Goal: Information Seeking & Learning: Learn about a topic

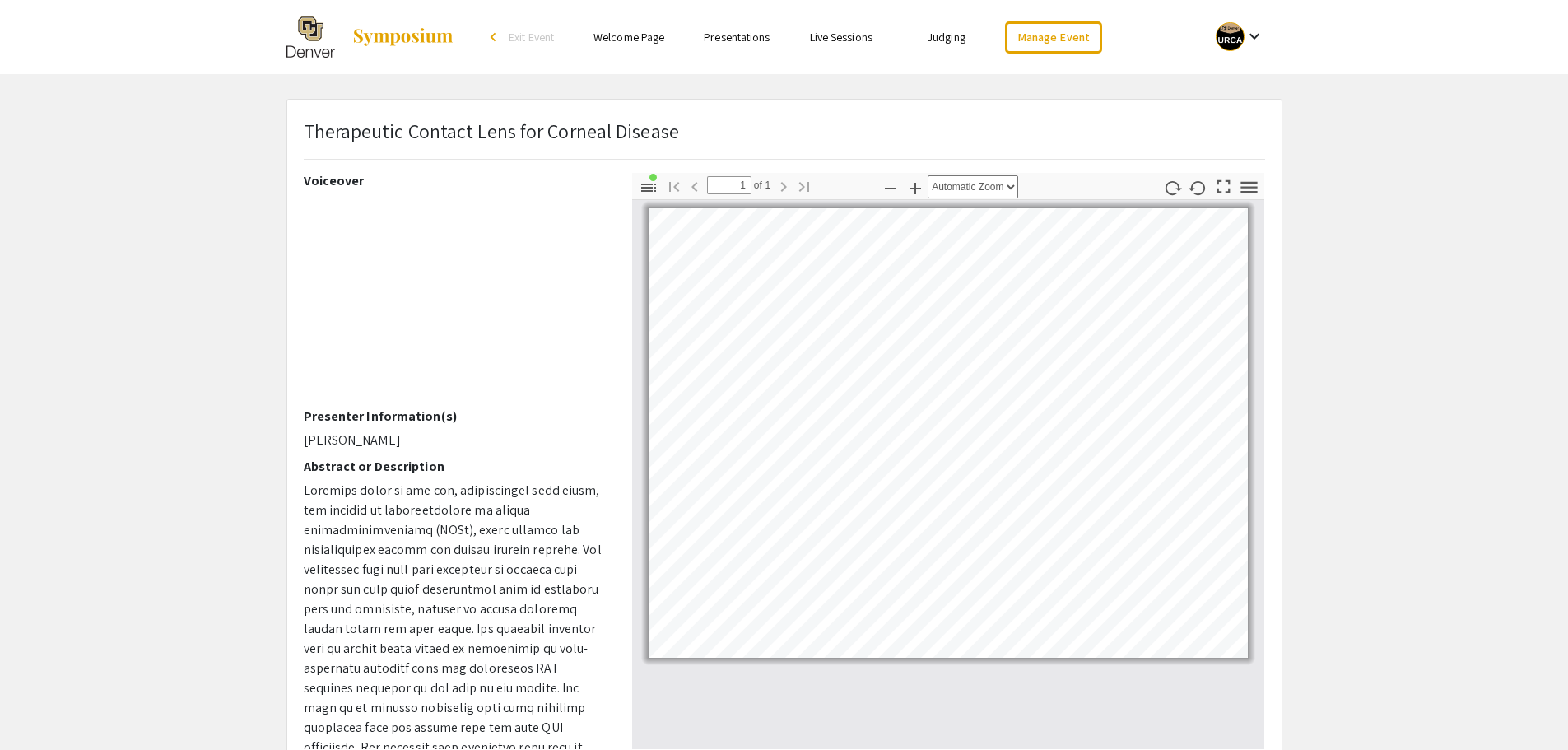
click at [402, 43] on img at bounding box center [402, 36] width 103 height 20
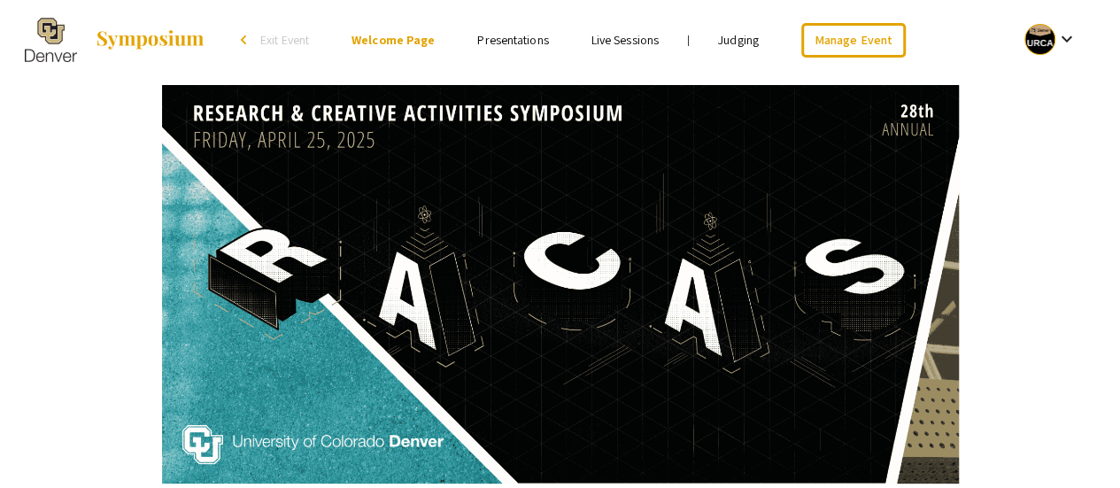
click at [534, 28] on ul "Skip navigation arrow_back_ios Exit Event Welcome Page Presentations Live Sessi…" at bounding box center [560, 40] width 353 height 80
click at [524, 29] on li "Presentations" at bounding box center [512, 39] width 113 height 21
click at [505, 35] on link "Presentations" at bounding box center [512, 40] width 71 height 16
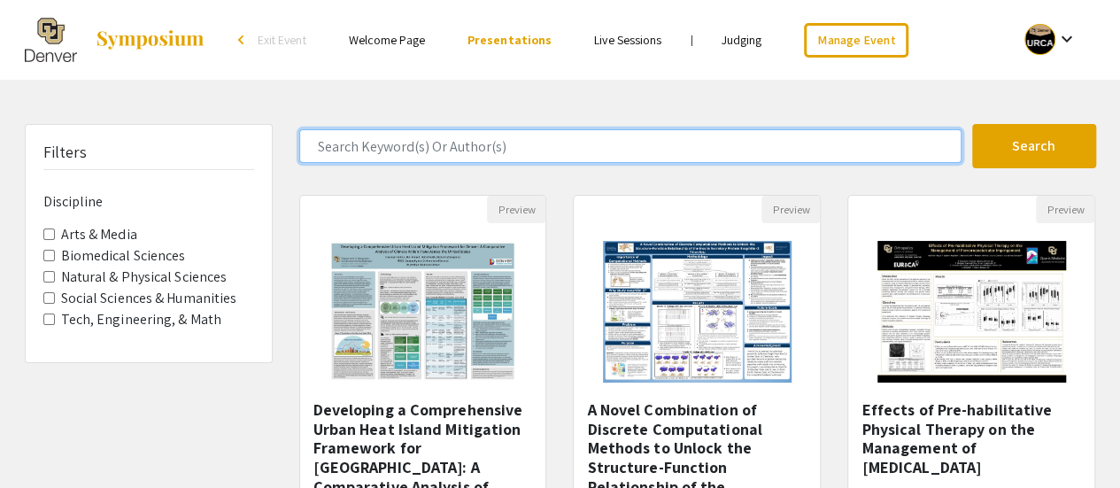
click at [422, 151] on input "Search Keyword(s) Or Author(s)" at bounding box center [630, 146] width 663 height 34
type input "satellite"
click at [973, 124] on button "Search" at bounding box center [1035, 146] width 124 height 44
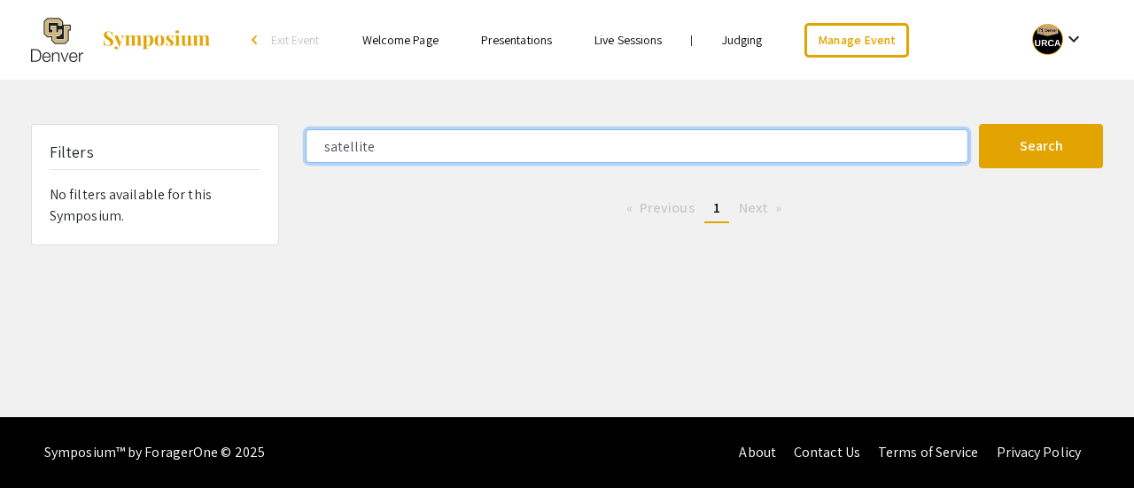
click at [436, 150] on input "satellite" at bounding box center [637, 146] width 663 height 34
drag, startPoint x: 436, startPoint y: 150, endPoint x: 862, endPoint y: -88, distance: 487.7
click at [862, 0] on html "Skip navigation arrow_back_ios Exit Event Welcome Page Presentations Live Sessi…" at bounding box center [567, 244] width 1134 height 488
click at [401, 149] on input "satellite" at bounding box center [637, 146] width 663 height 34
click at [979, 124] on button "Search" at bounding box center [1041, 146] width 124 height 44
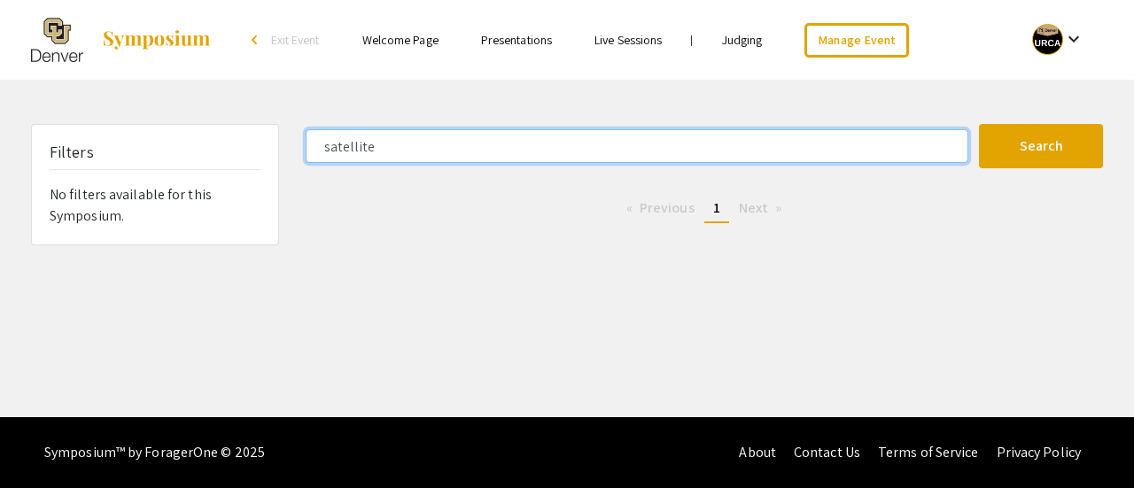
click at [393, 151] on input "satellite" at bounding box center [637, 146] width 663 height 34
click at [979, 124] on button "Search" at bounding box center [1041, 146] width 124 height 44
click at [469, 149] on input "remote sensing" at bounding box center [637, 146] width 663 height 34
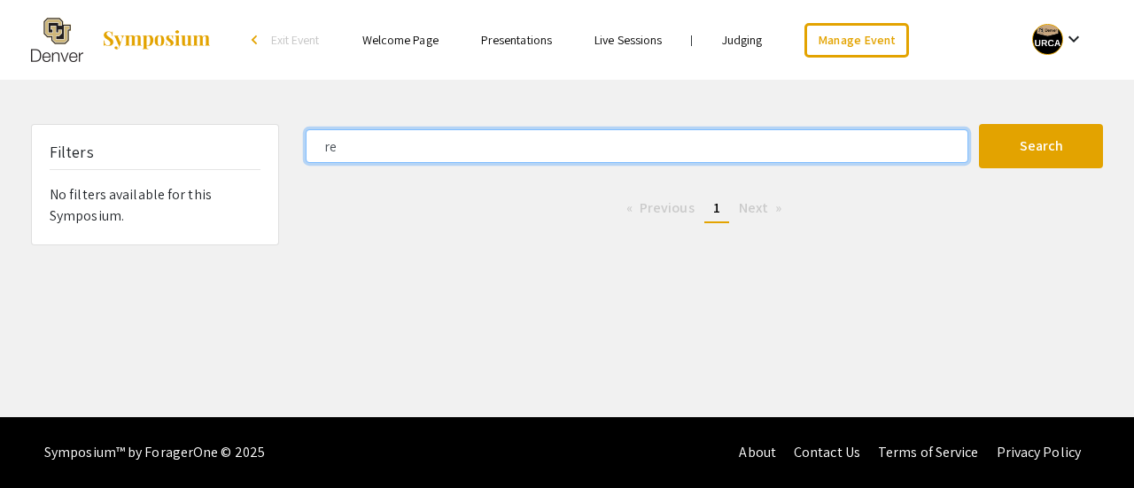
type input "r"
type input "gis"
click at [979, 124] on button "Search" at bounding box center [1041, 146] width 124 height 44
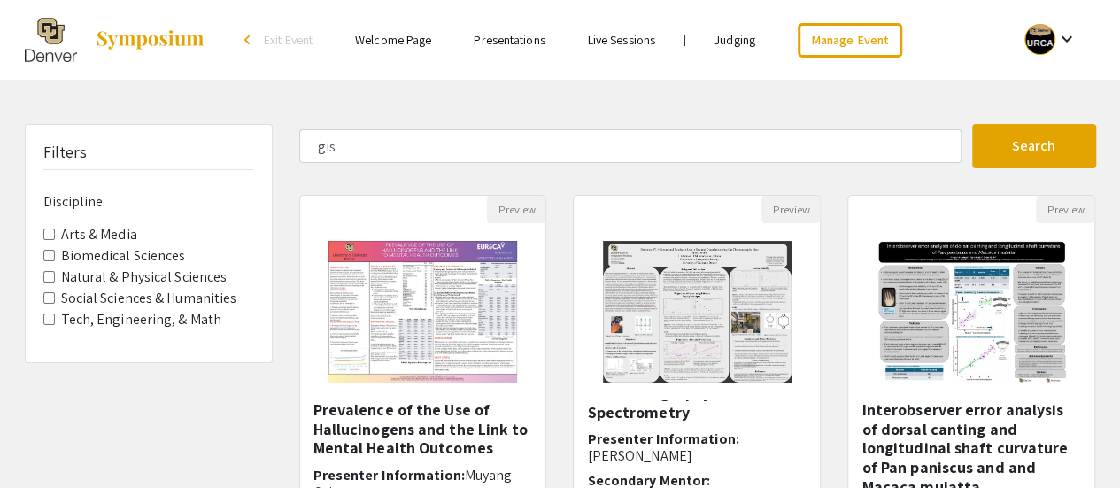
click at [666, 57] on ul "Skip navigation arrow_back_ios Exit Event Welcome Page Presentations Live Sessi…" at bounding box center [560, 40] width 353 height 80
